Goal: Navigation & Orientation: Find specific page/section

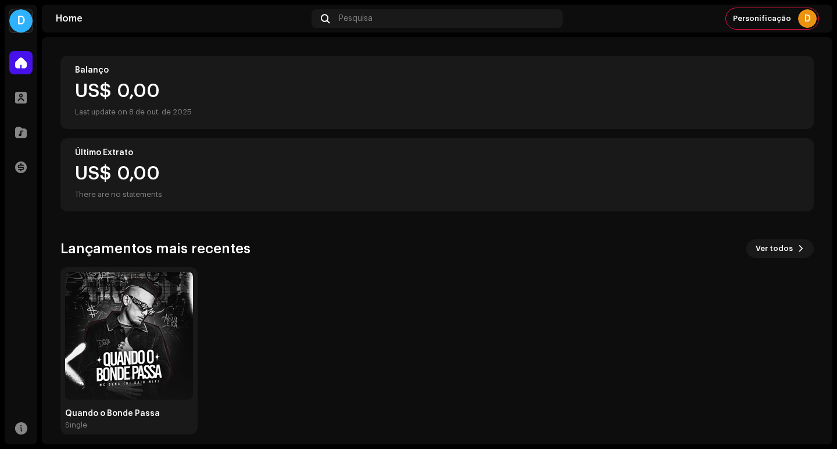
scroll to position [125, 0]
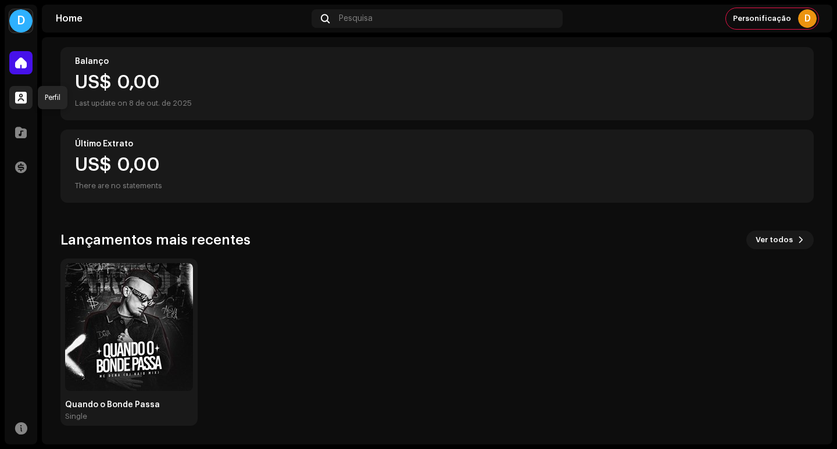
click at [20, 96] on span at bounding box center [21, 97] width 12 height 9
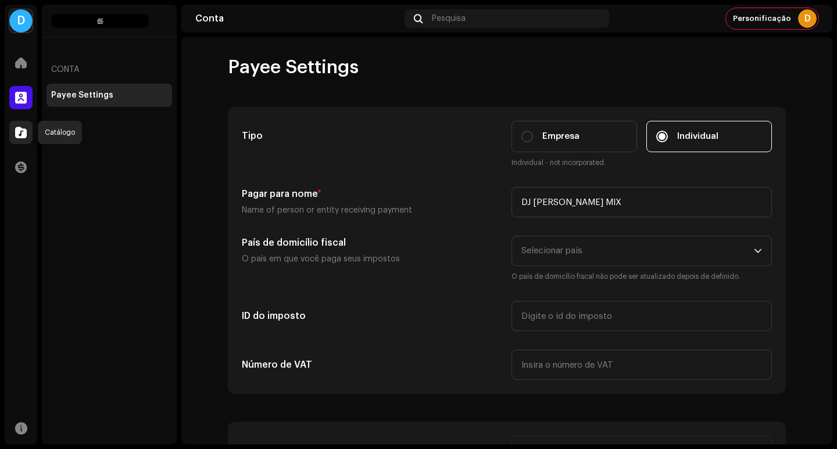
click at [19, 128] on span at bounding box center [21, 132] width 12 height 9
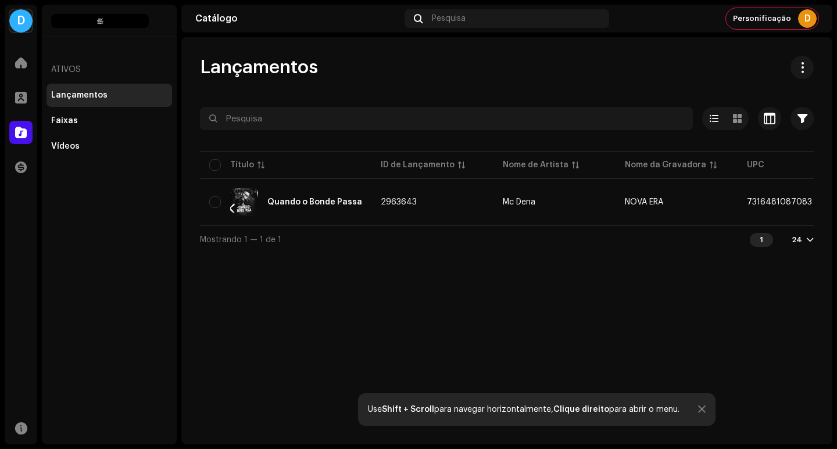
click at [23, 24] on div "D" at bounding box center [20, 20] width 23 height 23
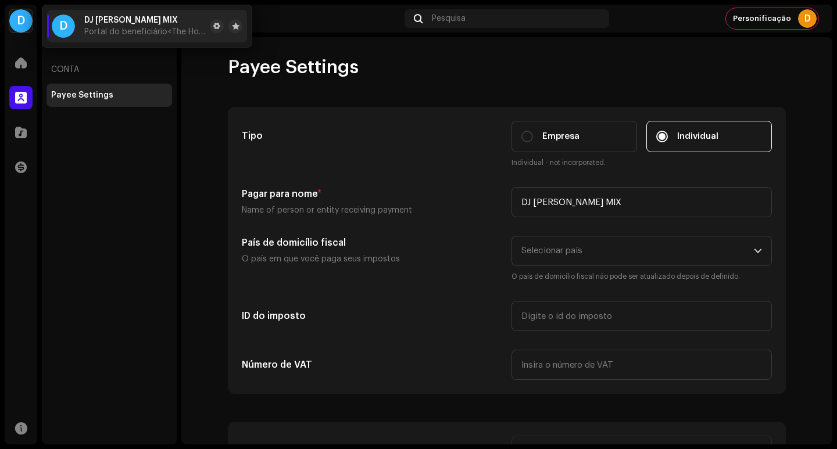
scroll to position [291, 0]
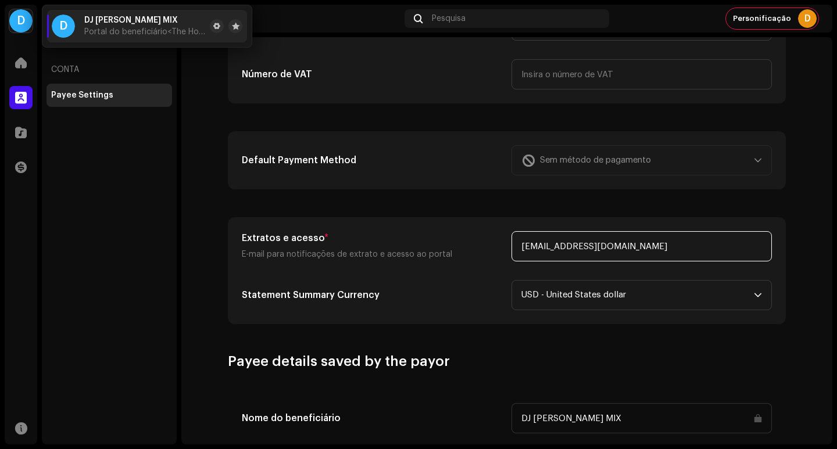
click at [581, 245] on input "[EMAIL_ADDRESS][DOMAIN_NAME]" at bounding box center [641, 246] width 260 height 30
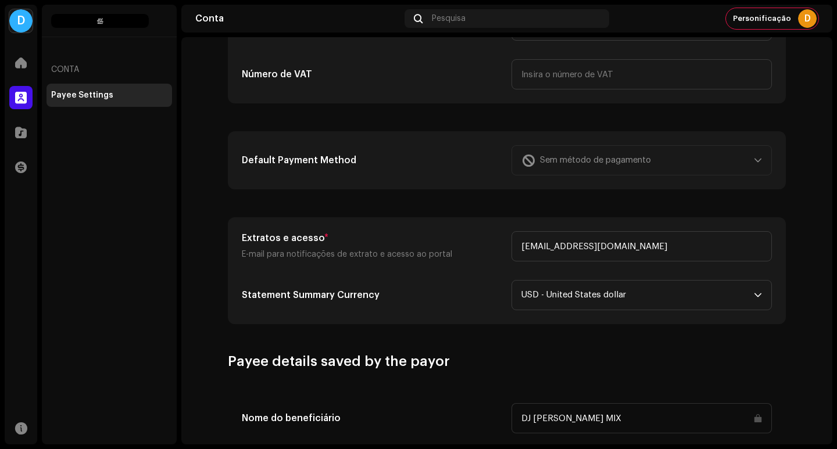
click at [638, 221] on div "Extratos e acesso * E-mail para notificações de extrato e acesso ao portal [EMA…" at bounding box center [506, 271] width 557 height 106
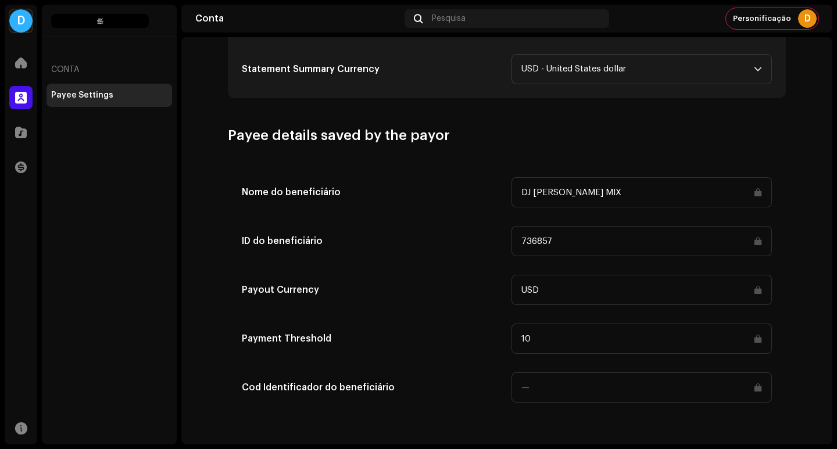
scroll to position [226, 0]
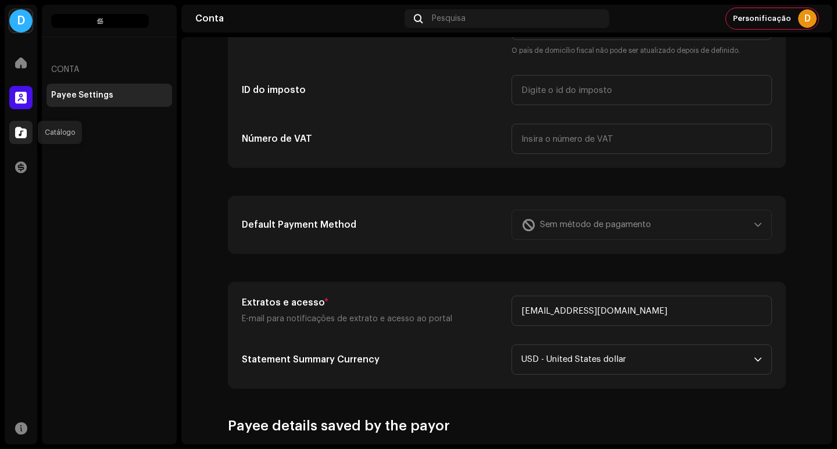
click at [21, 135] on span at bounding box center [21, 132] width 12 height 9
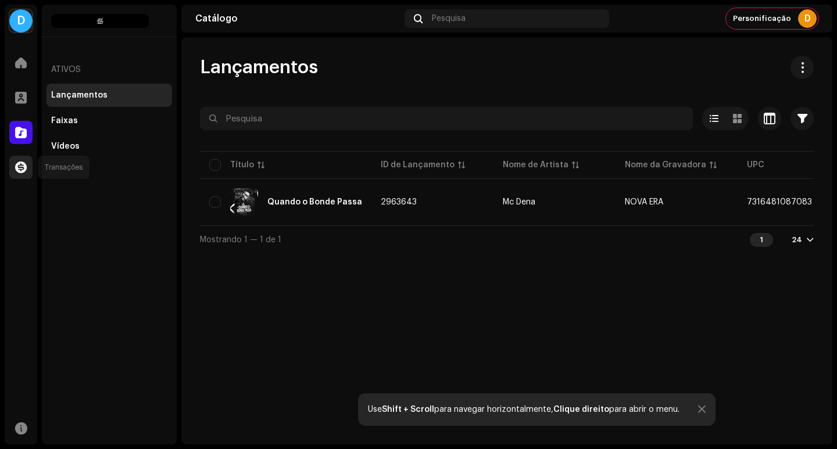
click at [19, 168] on span at bounding box center [21, 167] width 12 height 9
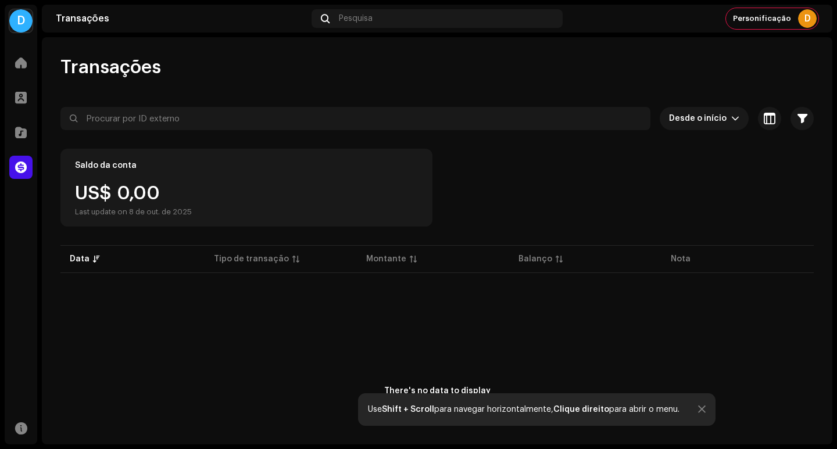
click at [18, 26] on div "D" at bounding box center [20, 20] width 23 height 23
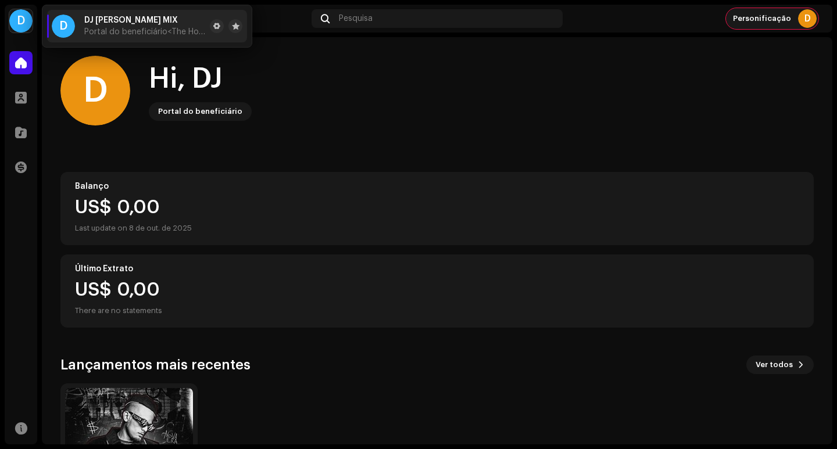
click at [790, 9] on div "Personificação D" at bounding box center [772, 18] width 92 height 21
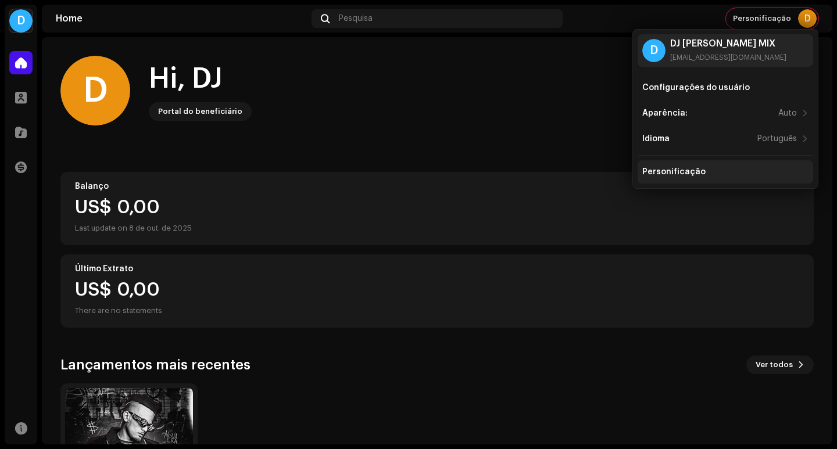
click at [660, 170] on div "Personificação" at bounding box center [673, 171] width 63 height 9
